Goal: Transaction & Acquisition: Purchase product/service

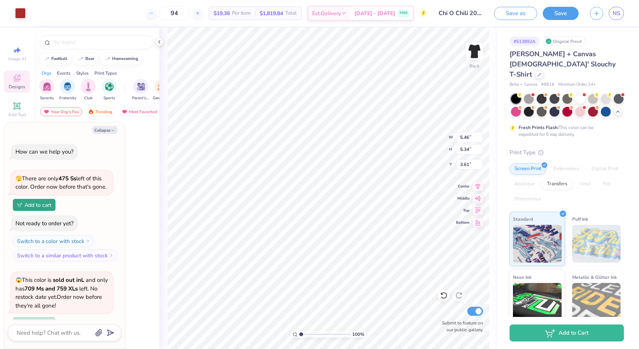
type textarea "x"
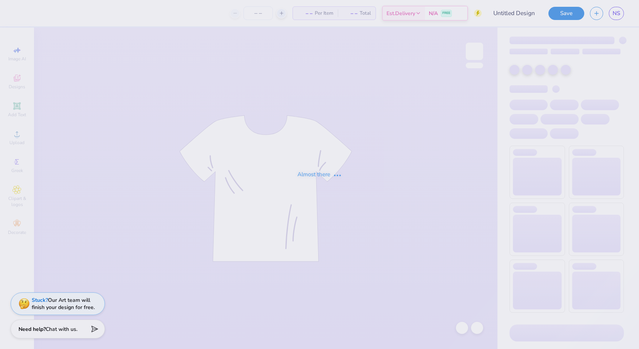
type input "Chi O Chili 2025"
type input "94"
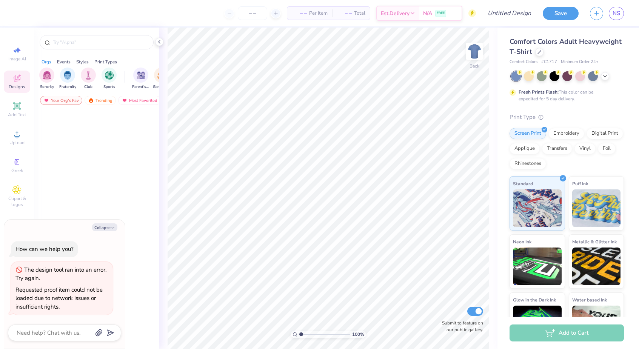
type textarea "x"
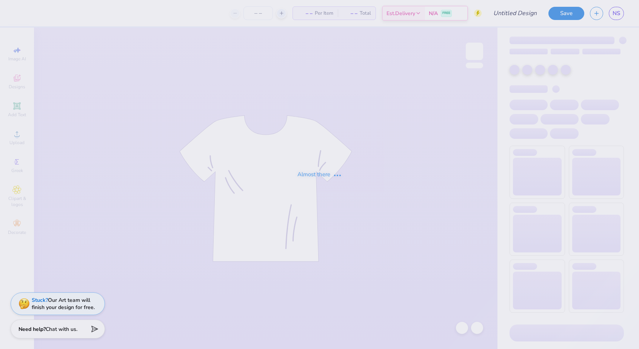
type input "Chi O Chili 2025"
type input "94"
type input "Chi O Chili 2025"
type input "94"
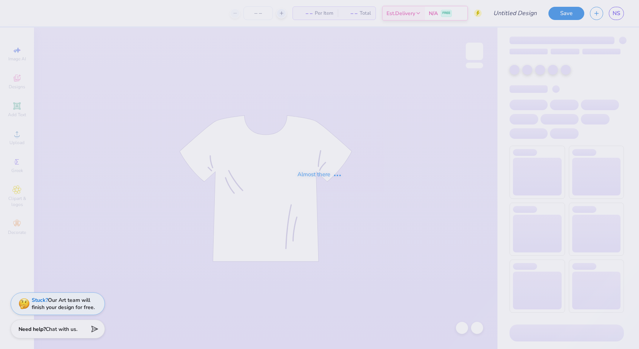
type input "Chi O Chili 2025"
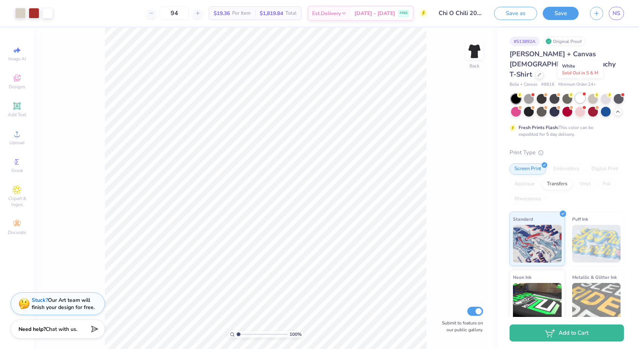
click at [580, 93] on div at bounding box center [581, 98] width 10 height 10
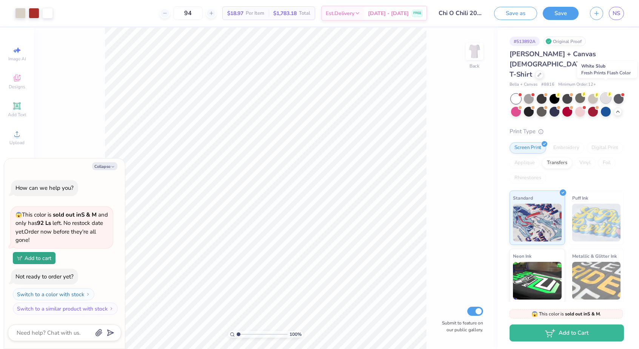
click at [610, 93] on div at bounding box center [606, 98] width 10 height 10
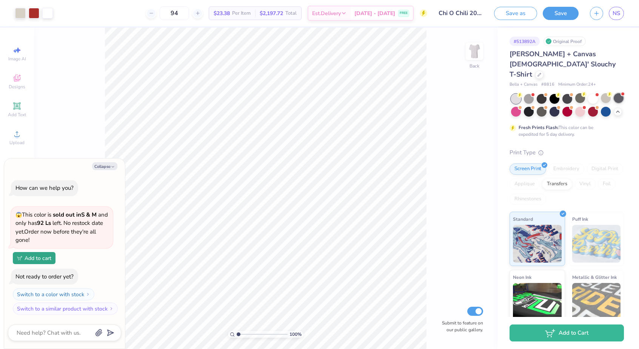
click at [620, 93] on div at bounding box center [619, 98] width 10 height 10
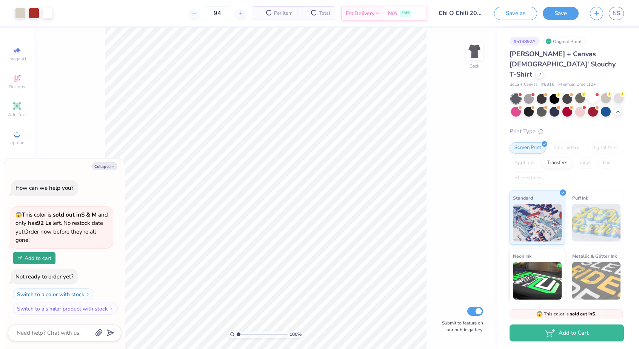
scroll to position [80, 0]
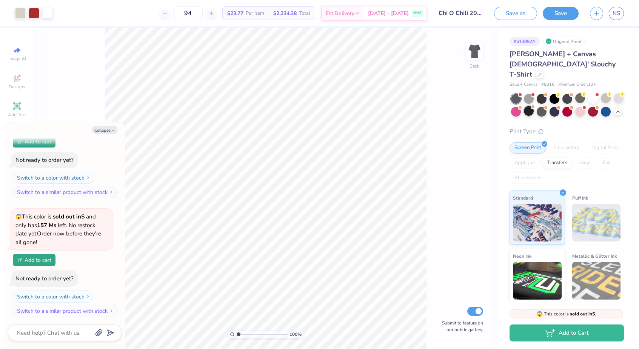
click at [524, 106] on div at bounding box center [529, 111] width 10 height 10
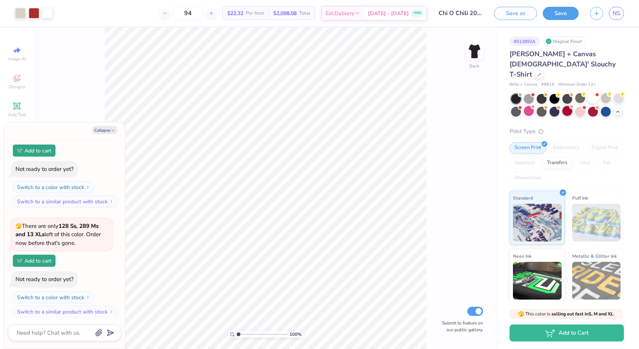
click at [564, 106] on div at bounding box center [568, 111] width 10 height 10
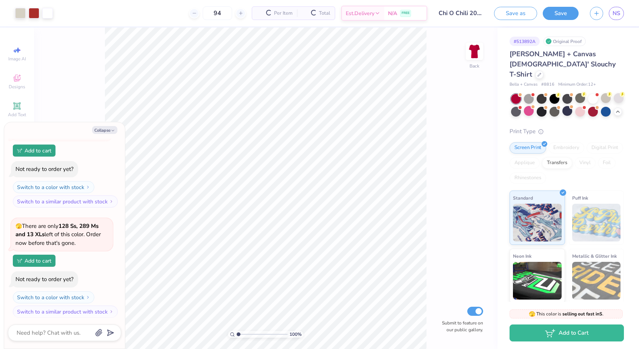
scroll to position [291, 0]
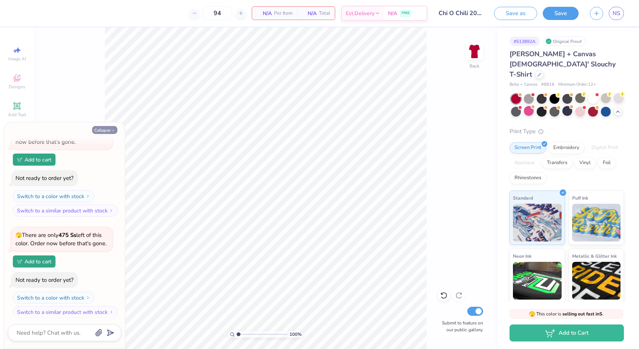
click at [110, 128] on button "Collapse" at bounding box center [104, 130] width 25 height 8
type textarea "x"
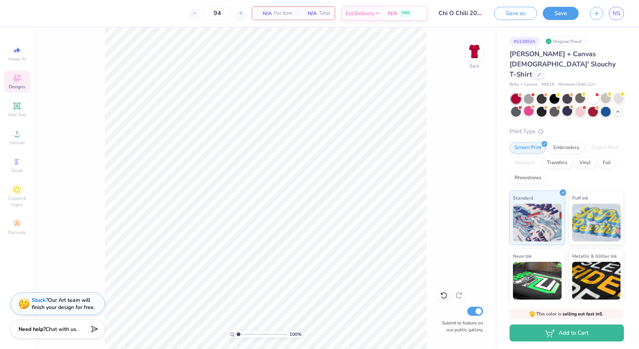
click at [16, 83] on div "Designs" at bounding box center [17, 82] width 26 height 22
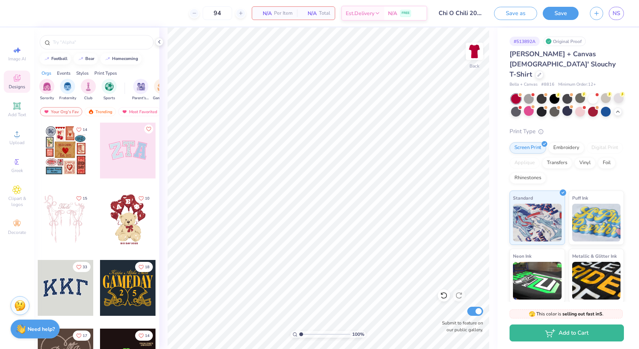
scroll to position [0, 0]
click at [22, 61] on span "Image AI" at bounding box center [17, 59] width 18 height 6
select select "4"
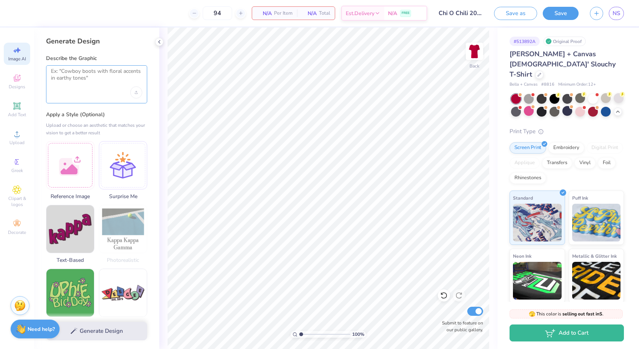
click at [84, 76] on textarea at bounding box center [96, 77] width 91 height 19
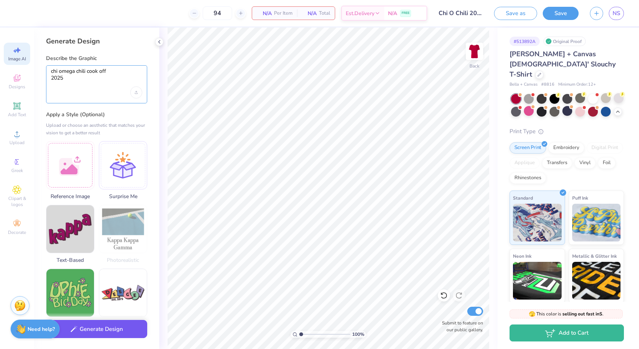
type textarea "chi omega chili cook off 2025"
click at [120, 330] on button "Generate Design" at bounding box center [96, 329] width 101 height 19
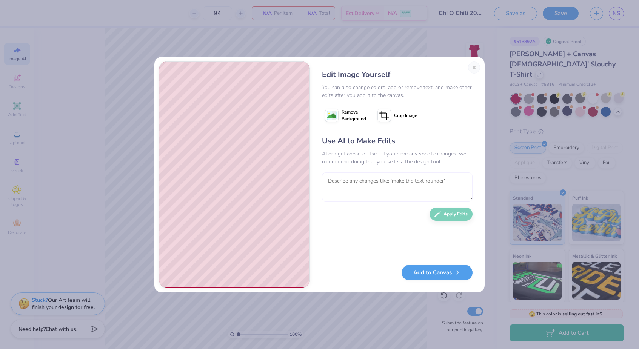
click at [392, 182] on textarea at bounding box center [397, 187] width 151 height 29
type textarea "make it vertical"
click at [455, 214] on button "Apply Edits" at bounding box center [451, 212] width 43 height 13
click at [353, 121] on span "Remove Background" at bounding box center [354, 116] width 25 height 14
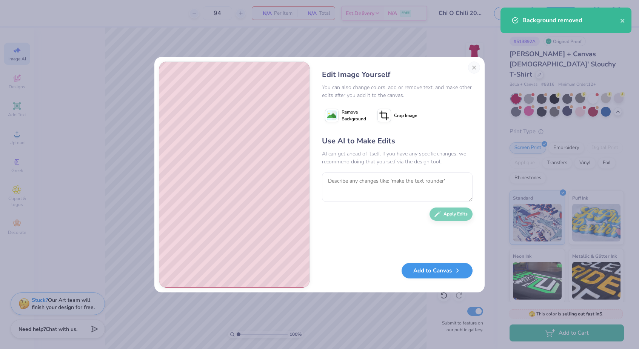
click at [423, 270] on button "Add to Canvas" at bounding box center [437, 270] width 71 height 15
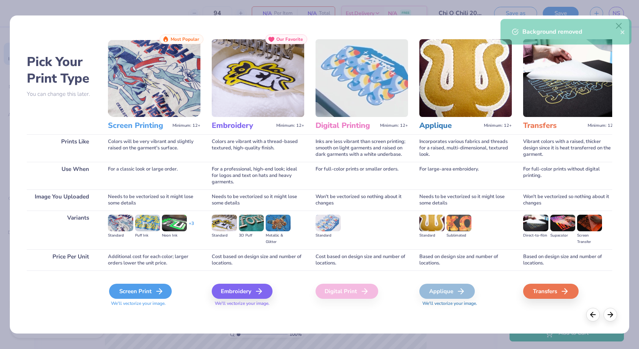
click at [134, 295] on div "Screen Print" at bounding box center [140, 291] width 63 height 15
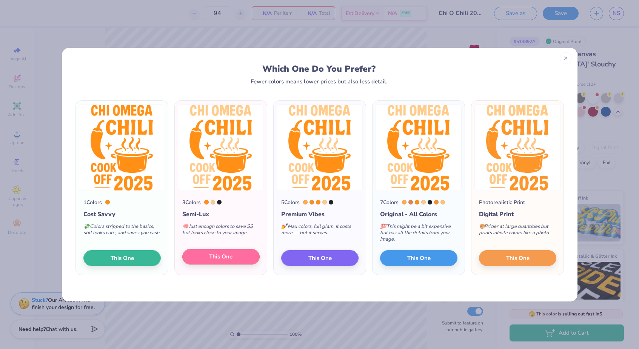
click at [239, 260] on button "This One" at bounding box center [220, 257] width 77 height 16
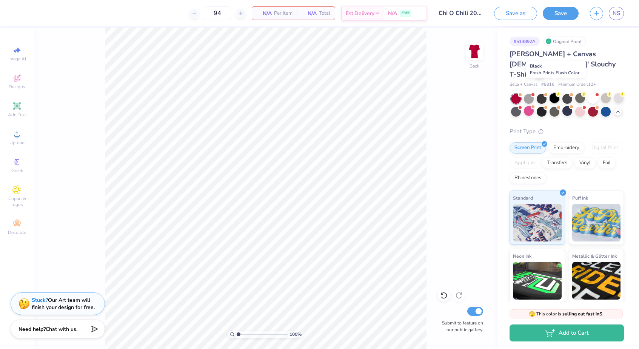
click at [559, 93] on div at bounding box center [555, 98] width 10 height 10
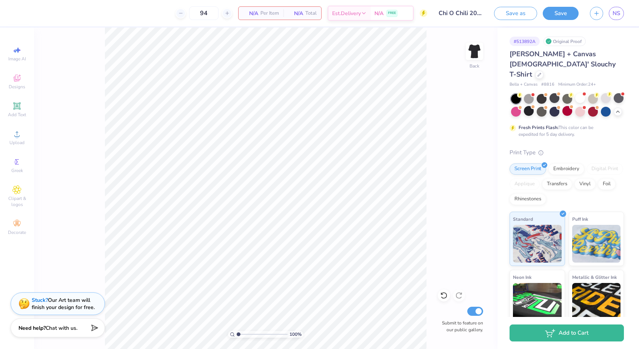
click at [91, 324] on div "Need help? Chat with us." at bounding box center [58, 328] width 94 height 19
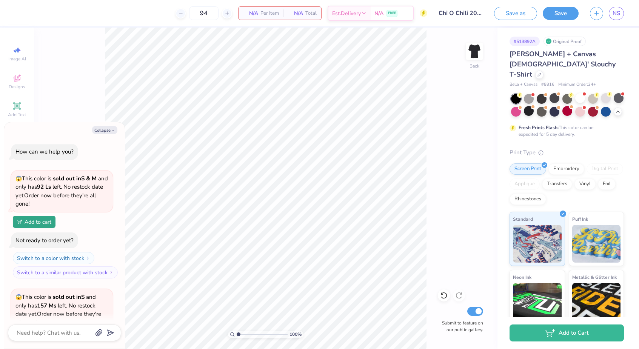
scroll to position [291, 0]
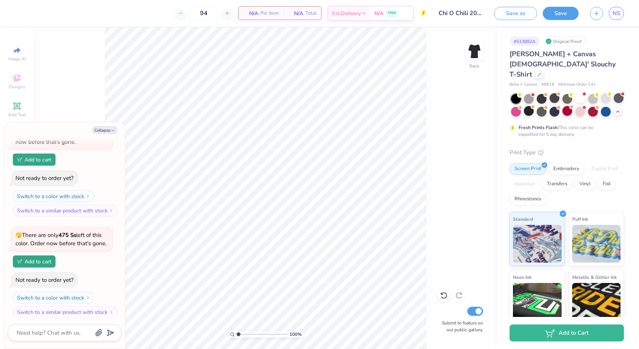
click at [65, 326] on div at bounding box center [64, 333] width 113 height 17
click at [66, 335] on textarea at bounding box center [54, 333] width 77 height 10
type textarea "x"
type textarea "h"
type textarea "x"
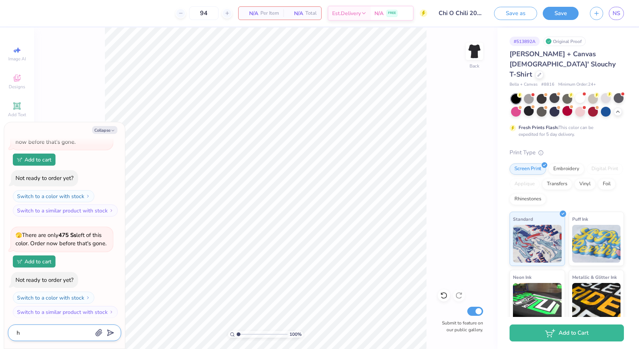
type textarea "ho"
type textarea "x"
type textarea "how"
type textarea "x"
type textarea "how"
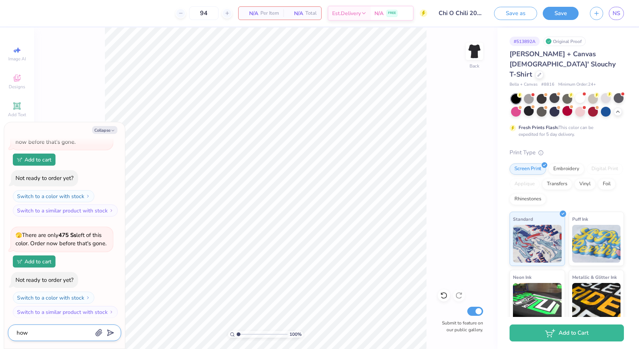
type textarea "x"
type textarea "how m"
type textarea "x"
type textarea "how ma"
type textarea "x"
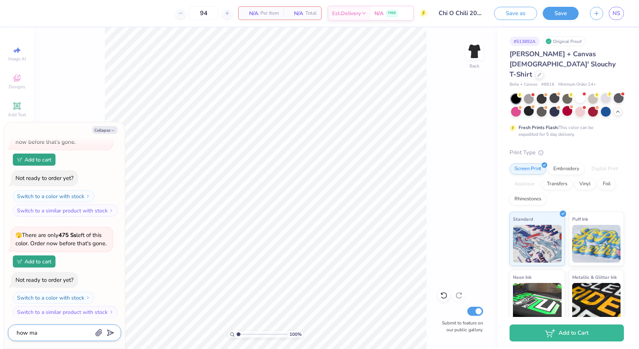
type textarea "how man"
type textarea "x"
type textarea "how many"
type textarea "x"
type textarea "how many"
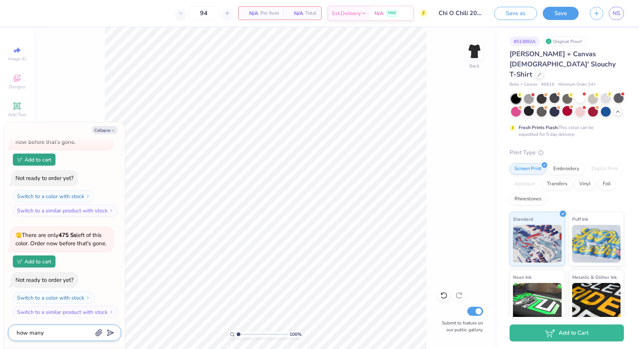
type textarea "x"
type textarea "how many b"
type textarea "x"
type textarea "how many bl"
type textarea "x"
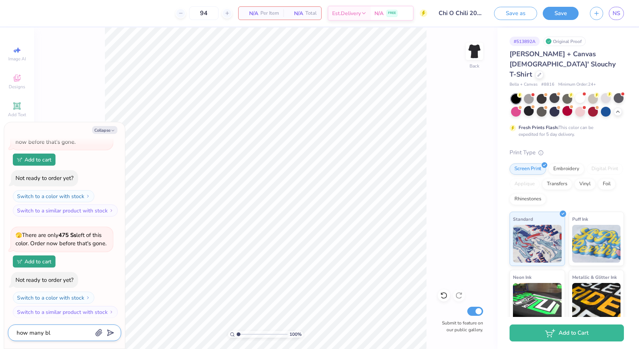
type textarea "how many bla"
type textarea "x"
type textarea "how many blac"
type textarea "x"
type textarea "how many black"
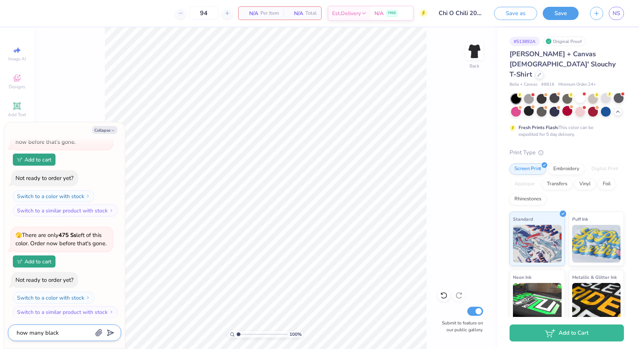
type textarea "x"
type textarea "how many black"
type textarea "x"
type textarea "how many black l"
type textarea "x"
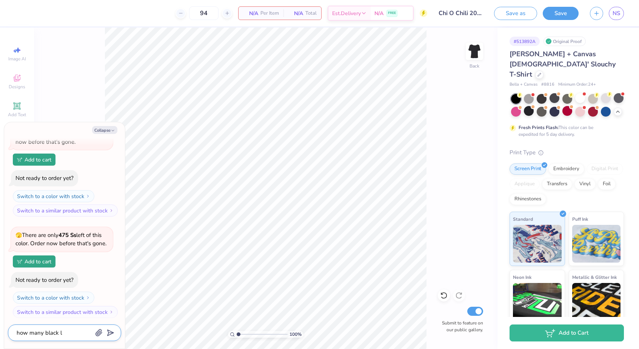
type textarea "how many black le"
type textarea "x"
type textarea "how many black lef"
type textarea "x"
type textarea "how many black left"
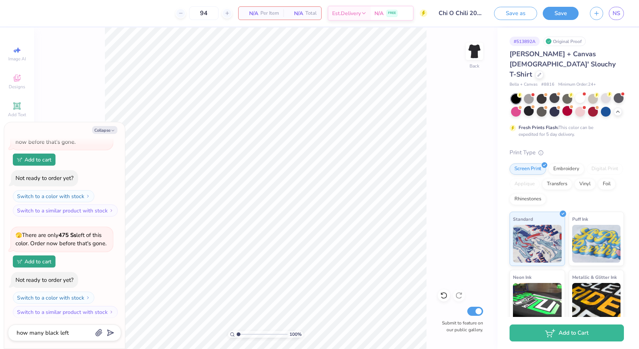
click at [111, 335] on icon "submit" at bounding box center [109, 333] width 11 height 11
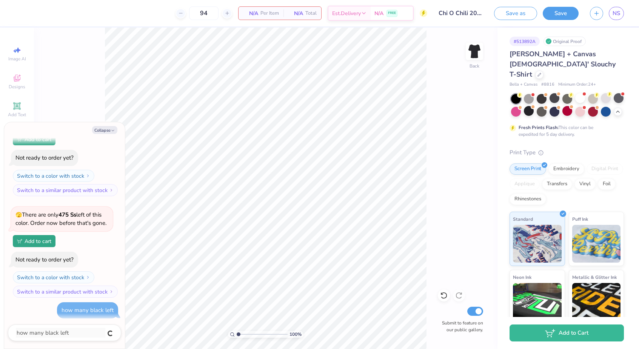
type textarea "x"
click at [529, 106] on div at bounding box center [529, 111] width 10 height 10
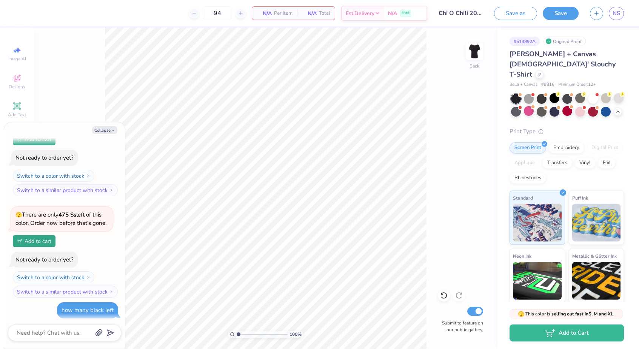
scroll to position [421, 0]
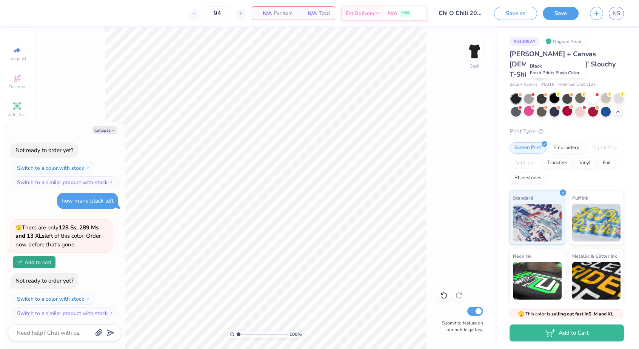
click at [556, 93] on div at bounding box center [555, 98] width 10 height 10
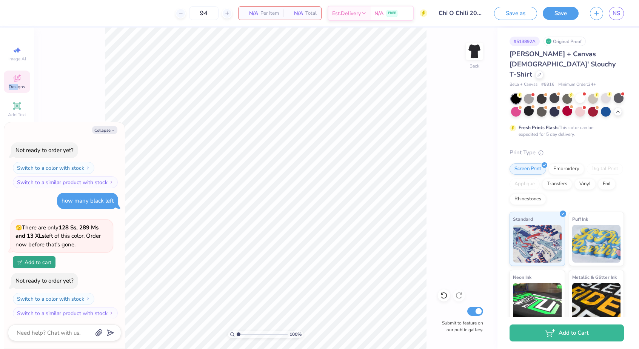
click at [18, 84] on div "Designs" at bounding box center [17, 82] width 26 height 22
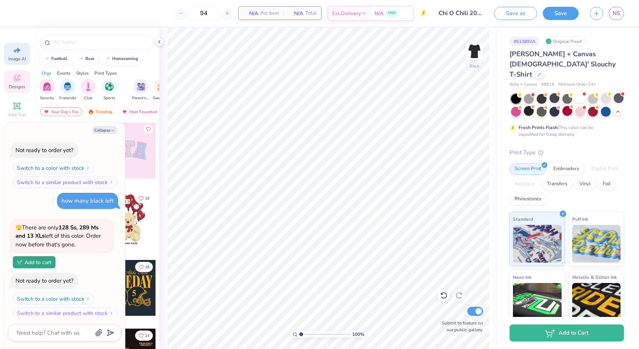
click at [12, 49] on icon at bounding box center [16, 50] width 9 height 9
type textarea "x"
select select "4"
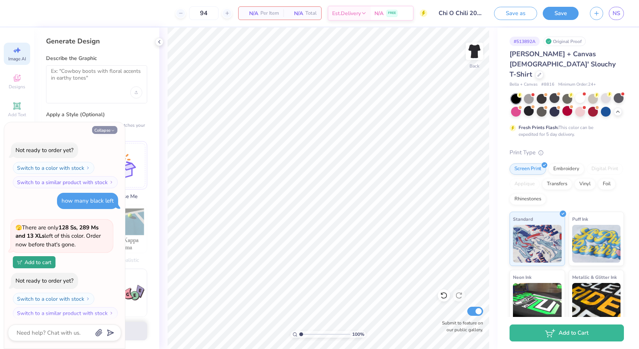
click at [102, 128] on button "Collapse" at bounding box center [104, 130] width 25 height 8
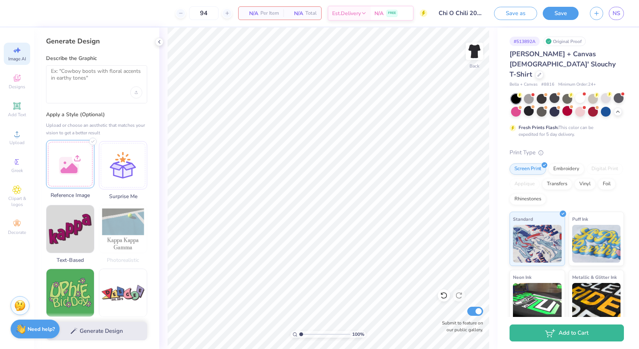
click at [78, 173] on div at bounding box center [70, 164] width 48 height 48
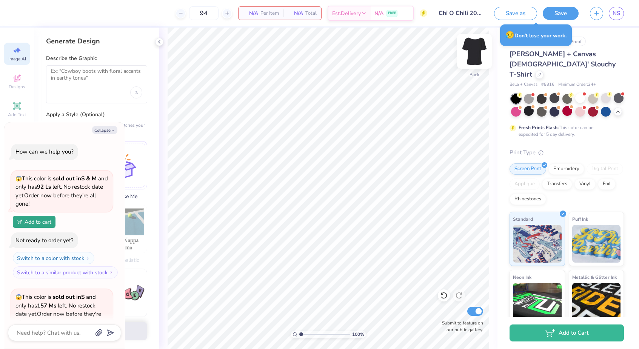
scroll to position [465, 0]
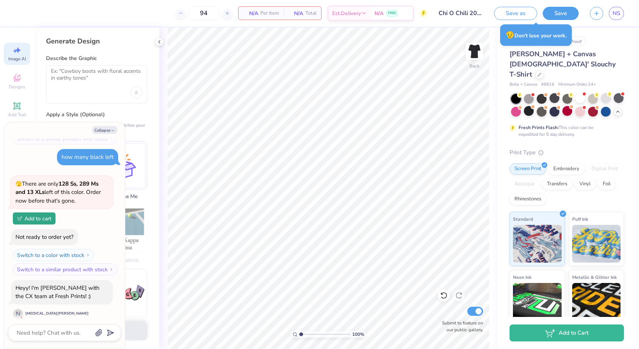
click at [73, 90] on div at bounding box center [96, 84] width 101 height 38
click at [103, 131] on button "Collapse" at bounding box center [104, 130] width 25 height 8
type textarea "x"
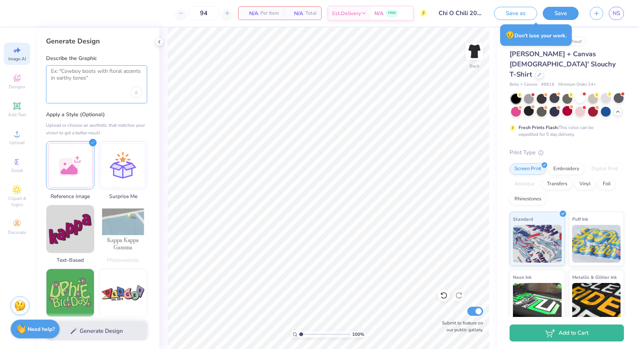
click at [84, 74] on textarea at bounding box center [96, 77] width 91 height 19
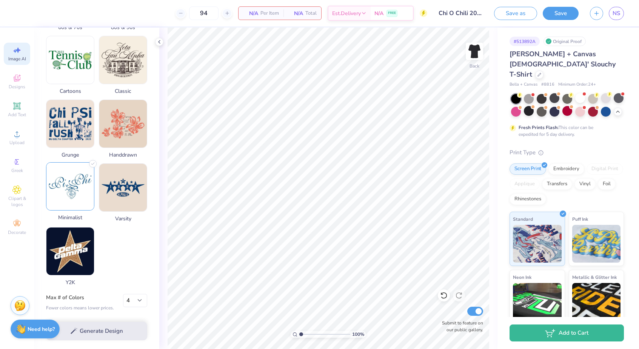
scroll to position [301, 0]
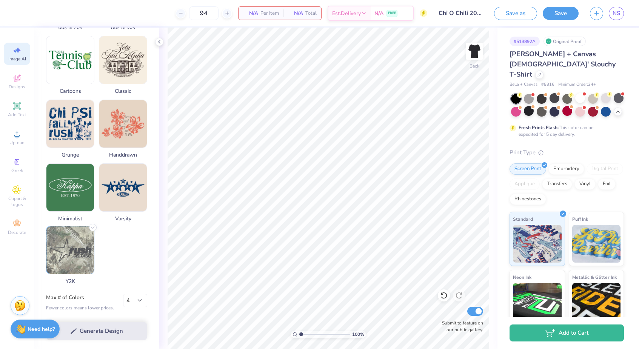
click at [70, 247] on img at bounding box center [70, 251] width 48 height 48
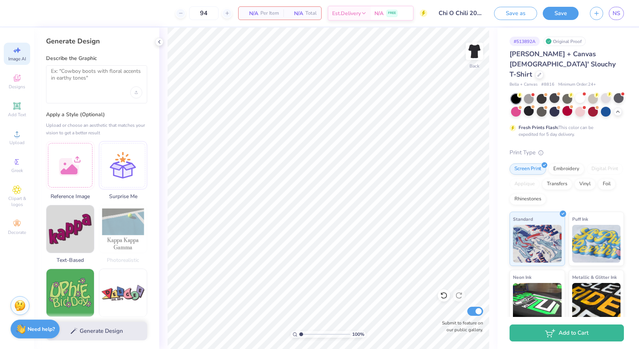
scroll to position [0, 0]
click at [68, 79] on textarea at bounding box center [96, 77] width 91 height 19
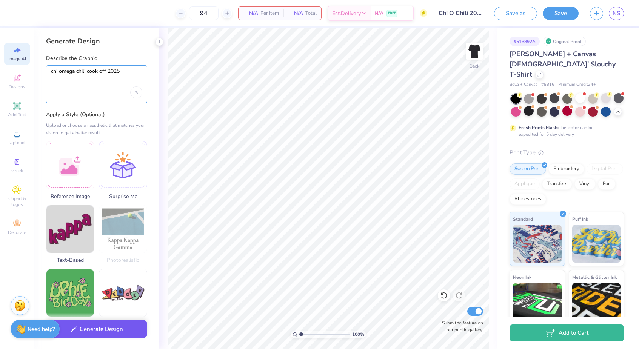
type textarea "chi omega chili cook off 2025"
click at [104, 335] on button "Generate Design" at bounding box center [96, 329] width 101 height 19
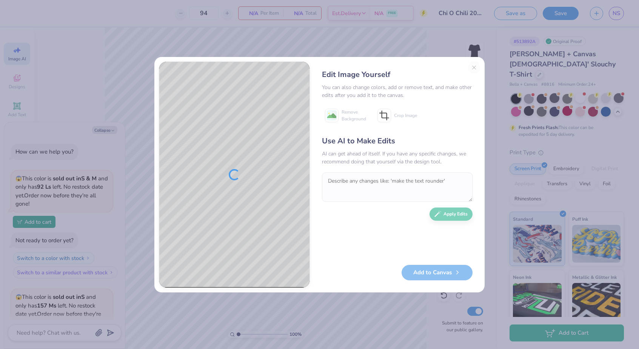
type textarea "x"
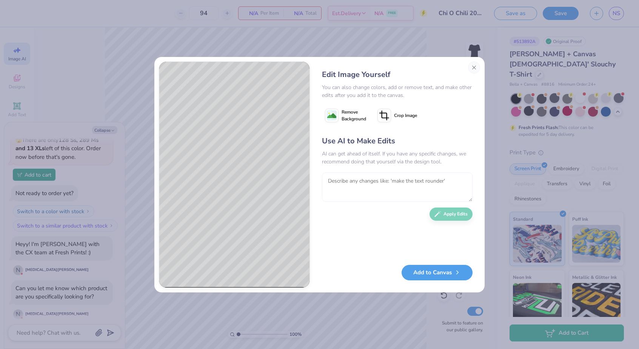
click at [346, 188] on textarea at bounding box center [397, 187] width 151 height 29
type textarea "change all the blue to yellow"
click at [454, 213] on button "Apply Edits" at bounding box center [451, 212] width 43 height 13
click at [475, 70] on button "Close" at bounding box center [474, 68] width 12 height 12
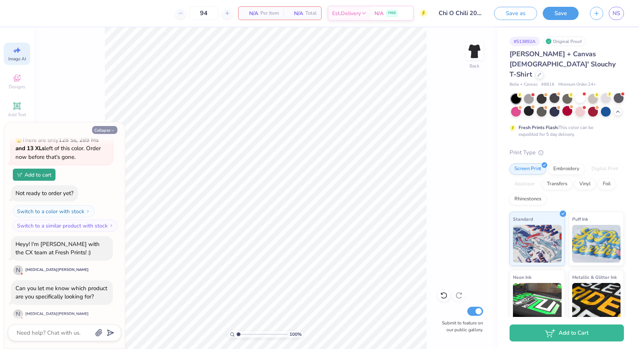
click at [108, 132] on button "Collapse" at bounding box center [104, 130] width 25 height 8
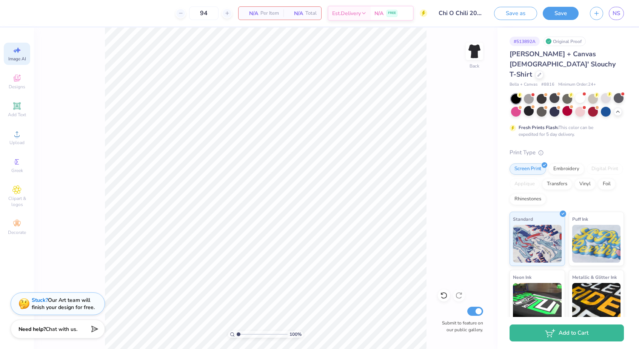
click at [15, 62] on div "Image AI" at bounding box center [17, 54] width 26 height 22
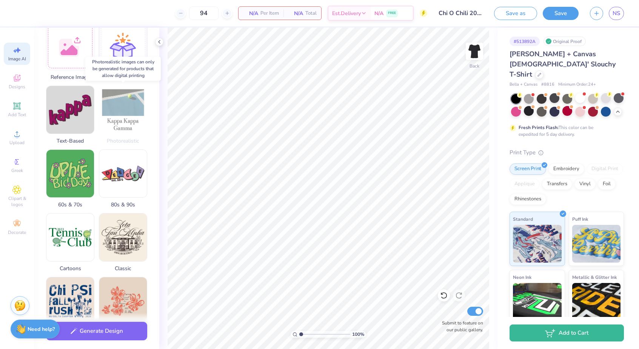
scroll to position [125, 0]
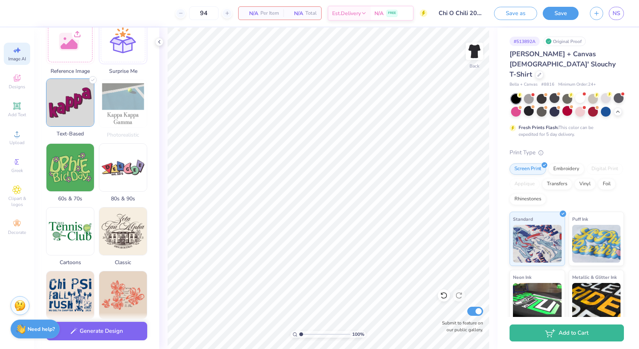
click at [79, 104] on img at bounding box center [70, 103] width 48 height 48
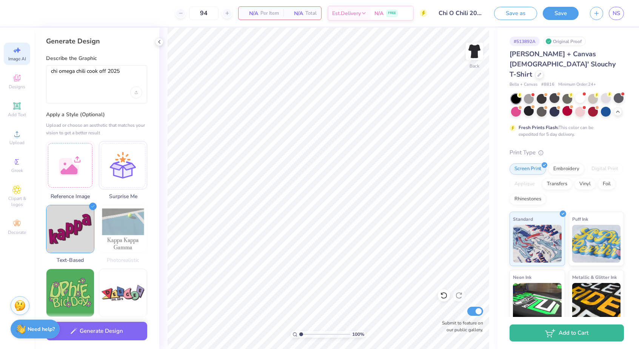
scroll to position [0, 0]
click at [105, 327] on button "Generate Design" at bounding box center [96, 329] width 101 height 19
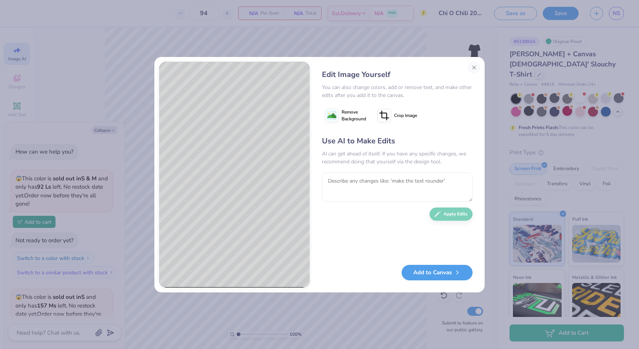
scroll to position [596, 0]
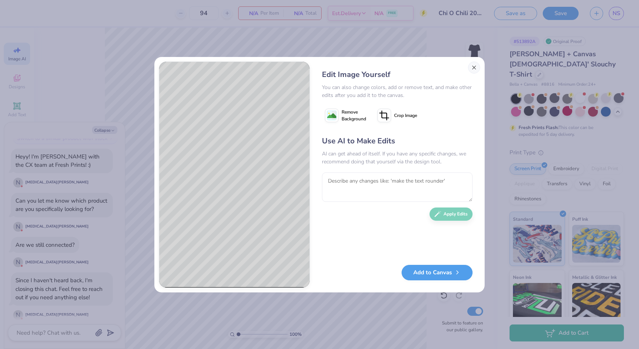
click at [477, 69] on button "Close" at bounding box center [474, 68] width 12 height 12
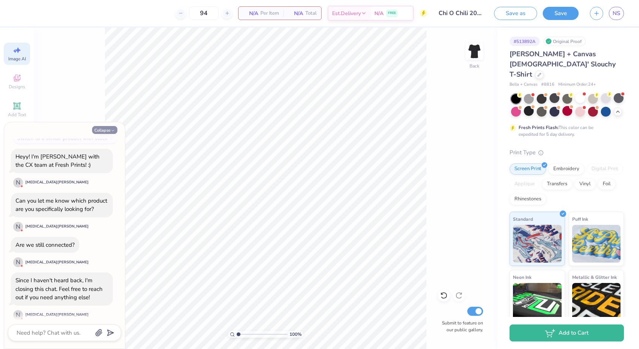
click at [100, 133] on button "Collapse" at bounding box center [104, 130] width 25 height 8
type textarea "x"
